Goal: Transaction & Acquisition: Purchase product/service

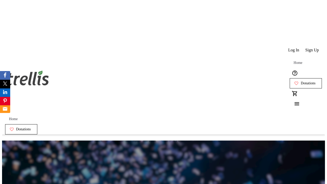
click at [312, 48] on span "Sign Up" at bounding box center [312, 50] width 14 height 5
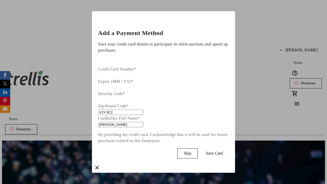
type input "V1Y 0C2"
click at [223, 151] on span "Save Card" at bounding box center [214, 153] width 17 height 5
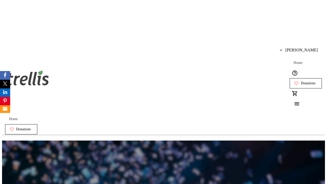
click at [300, 81] on span "Donations" at bounding box center [307, 83] width 15 height 4
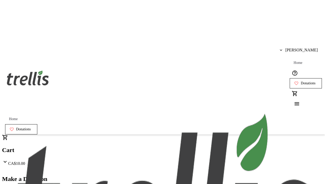
select select "CA"
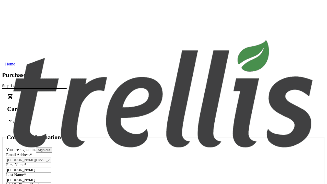
type input "[STREET_ADDRESS][PERSON_NAME]"
type input "Kelowna"
select select "BC"
type input "Kelowna"
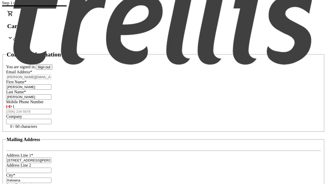
type input "V1Y 0C2"
